Goal: Find contact information: Find contact information

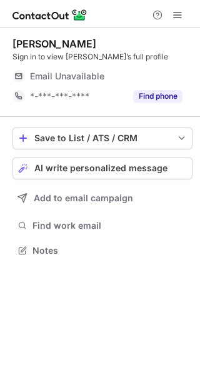
scroll to position [242, 200]
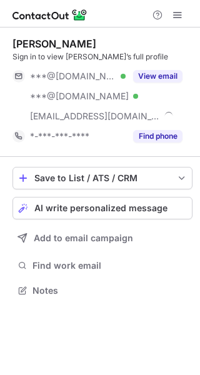
scroll to position [282, 200]
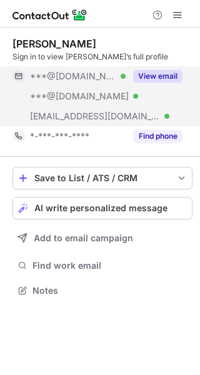
click at [135, 72] on button "View email" at bounding box center [157, 76] width 49 height 13
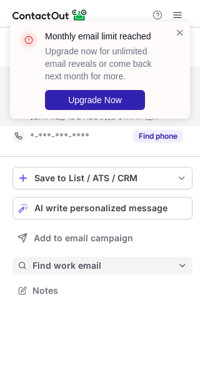
click at [102, 273] on button "Find work email" at bounding box center [103, 266] width 180 height 18
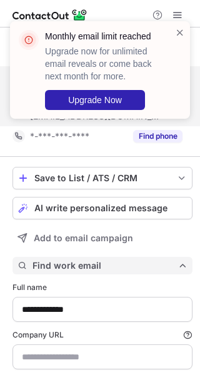
scroll to position [415, 191]
type input "**********"
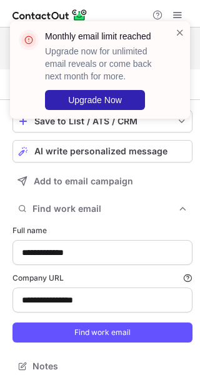
scroll to position [67, 0]
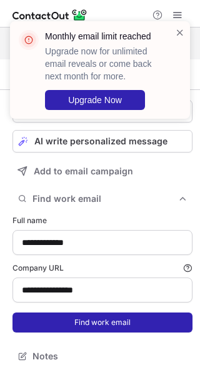
click at [79, 313] on button "Find work email" at bounding box center [103, 323] width 180 height 20
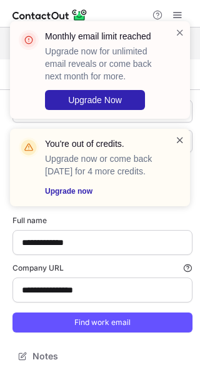
click at [181, 138] on span at bounding box center [180, 140] width 10 height 13
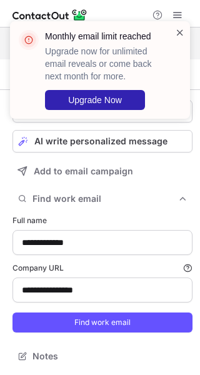
click at [181, 30] on span at bounding box center [180, 32] width 10 height 13
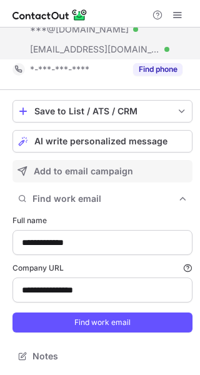
scroll to position [0, 0]
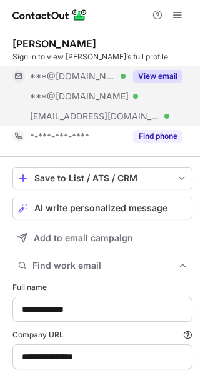
click at [169, 69] on div "View email" at bounding box center [154, 76] width 57 height 20
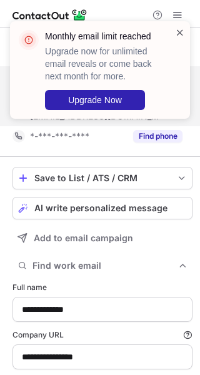
click at [179, 31] on span at bounding box center [180, 32] width 10 height 13
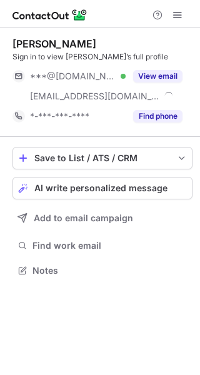
scroll to position [262, 200]
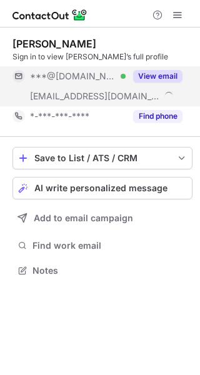
click at [163, 76] on button "View email" at bounding box center [157, 76] width 49 height 13
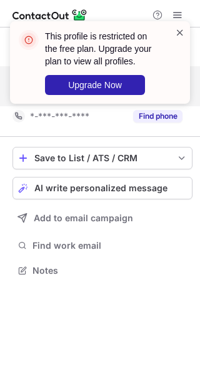
click at [180, 31] on span at bounding box center [180, 32] width 10 height 13
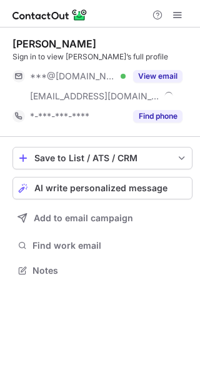
scroll to position [262, 200]
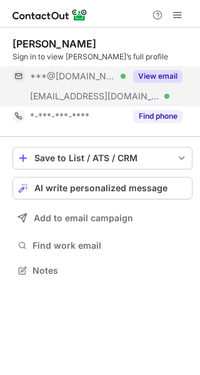
click at [161, 78] on button "View email" at bounding box center [157, 76] width 49 height 13
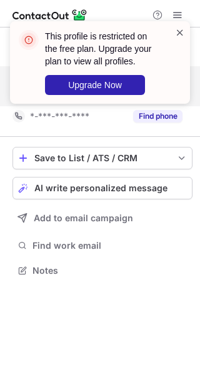
click at [180, 34] on span at bounding box center [180, 32] width 10 height 13
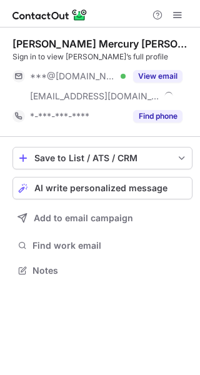
scroll to position [262, 200]
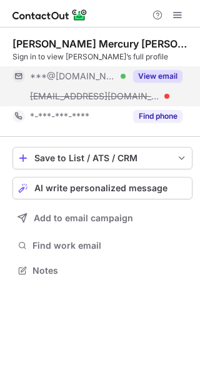
click at [175, 78] on button "View email" at bounding box center [157, 76] width 49 height 13
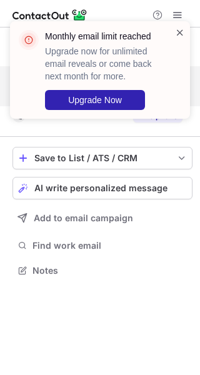
click at [185, 29] on span at bounding box center [180, 32] width 10 height 13
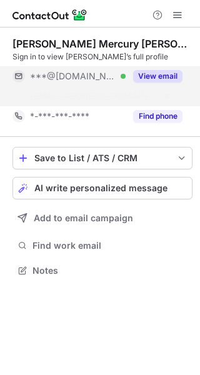
scroll to position [242, 200]
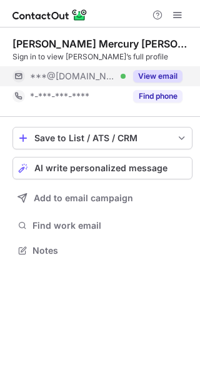
click at [160, 78] on button "View email" at bounding box center [157, 76] width 49 height 13
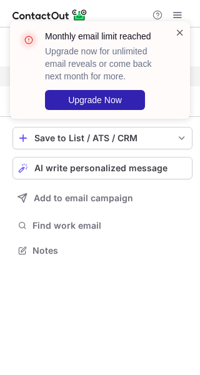
click at [183, 29] on span at bounding box center [180, 32] width 10 height 13
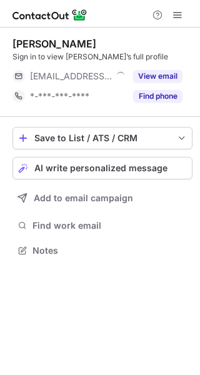
scroll to position [242, 200]
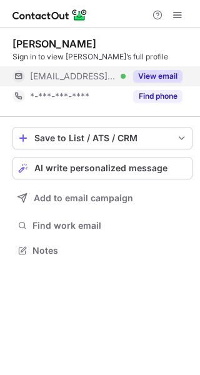
click at [140, 77] on button "View email" at bounding box center [157, 76] width 49 height 13
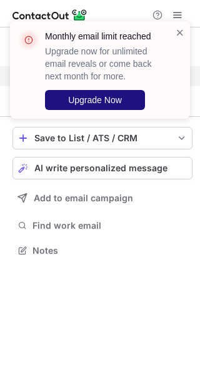
click at [116, 105] on span "Upgrade Now" at bounding box center [95, 100] width 54 height 10
